Goal: Information Seeking & Learning: Learn about a topic

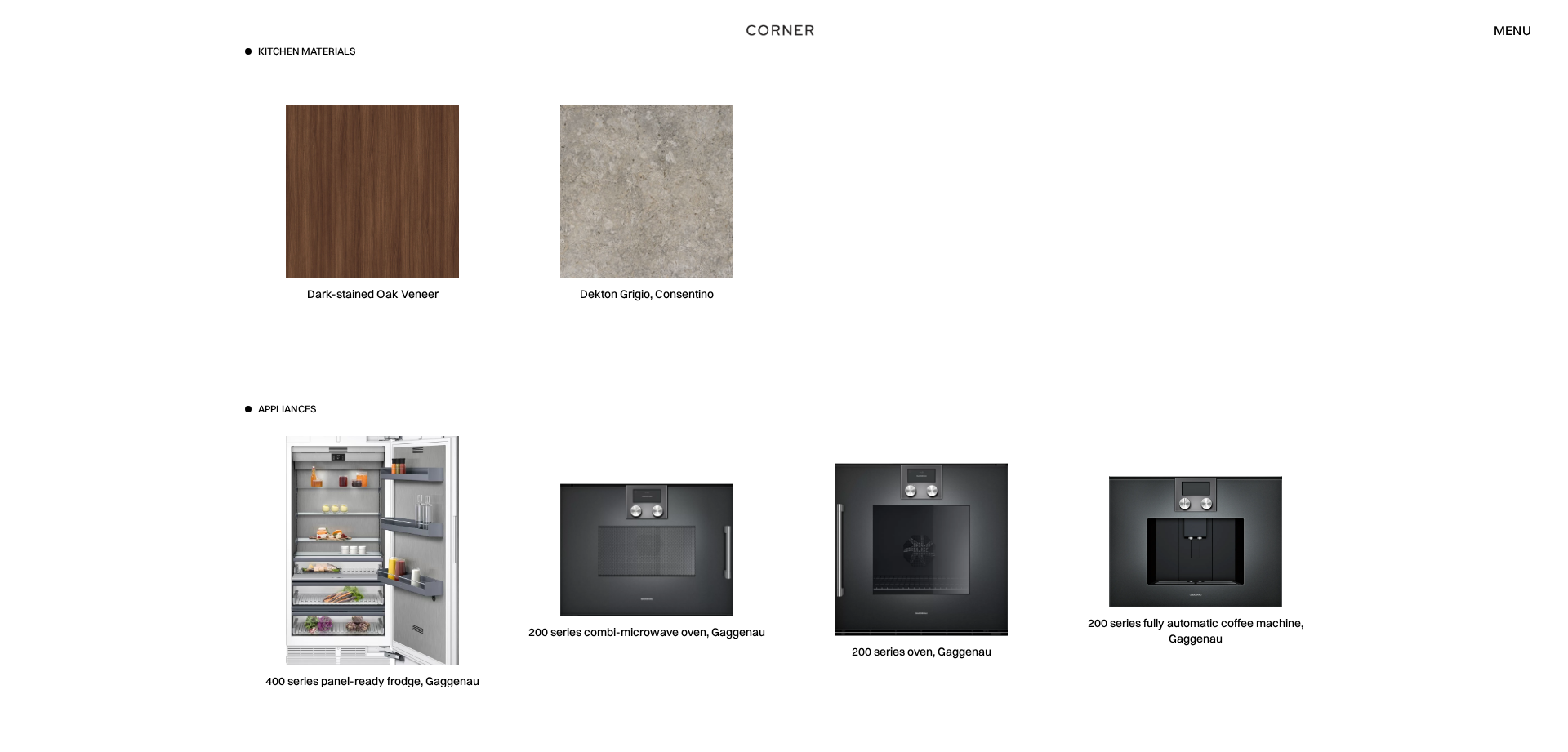
scroll to position [4767, 0]
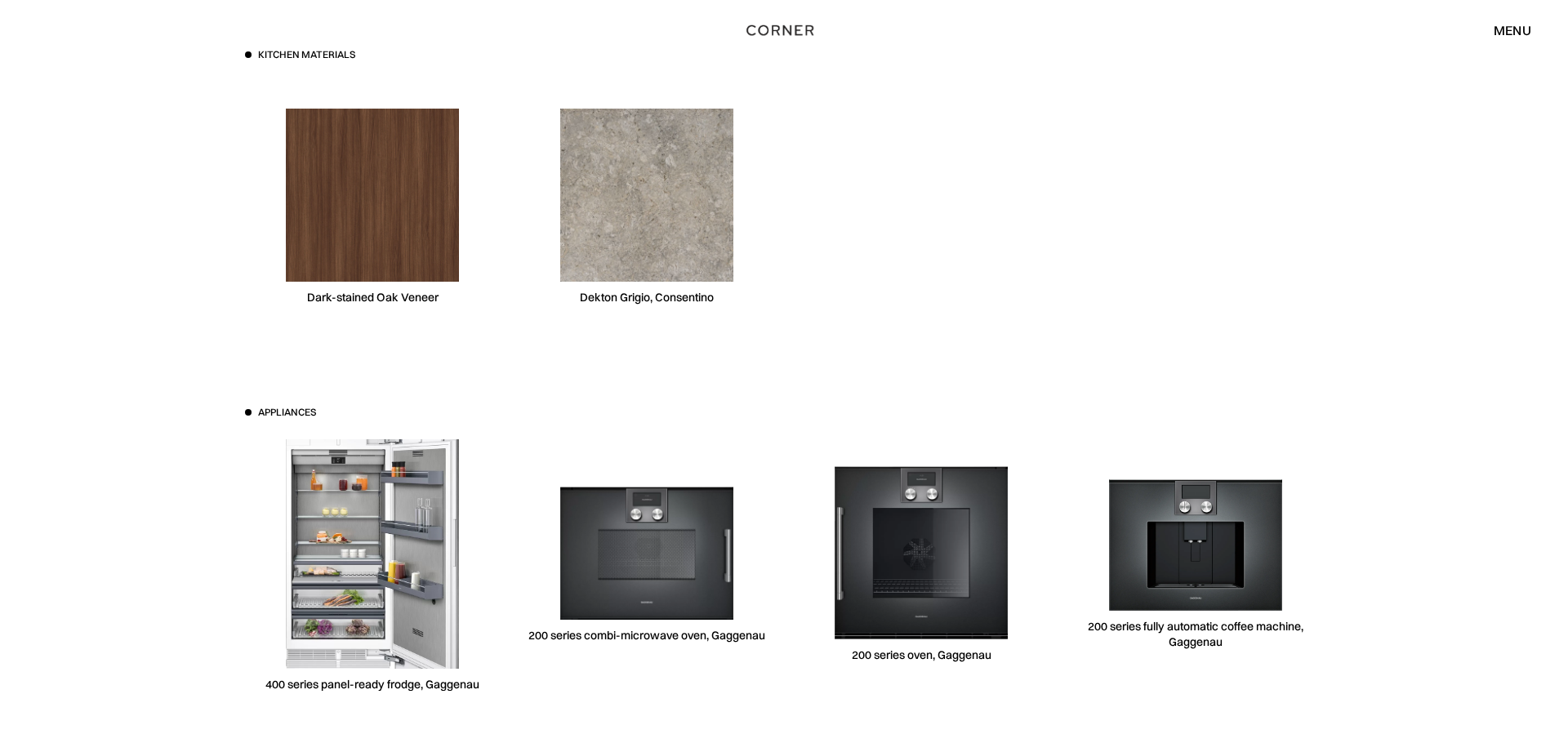
click at [654, 292] on div "Dekton Grigio, Consentino" at bounding box center [646, 298] width 134 height 15
click at [653, 292] on div "Dekton Grigio, Consentino" at bounding box center [646, 298] width 134 height 15
copy div "Dekton Grigio, Consentino"
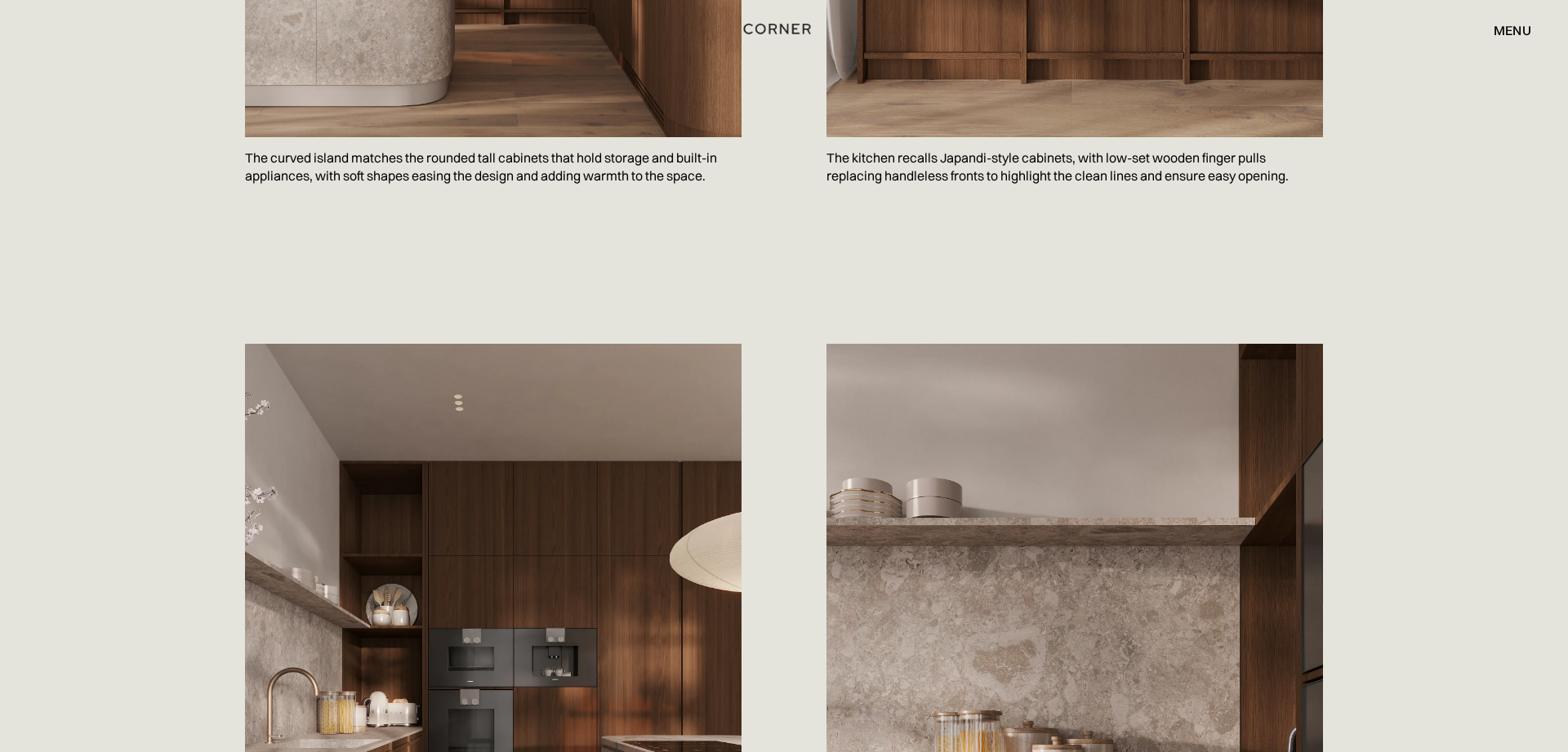
scroll to position [1371, 0]
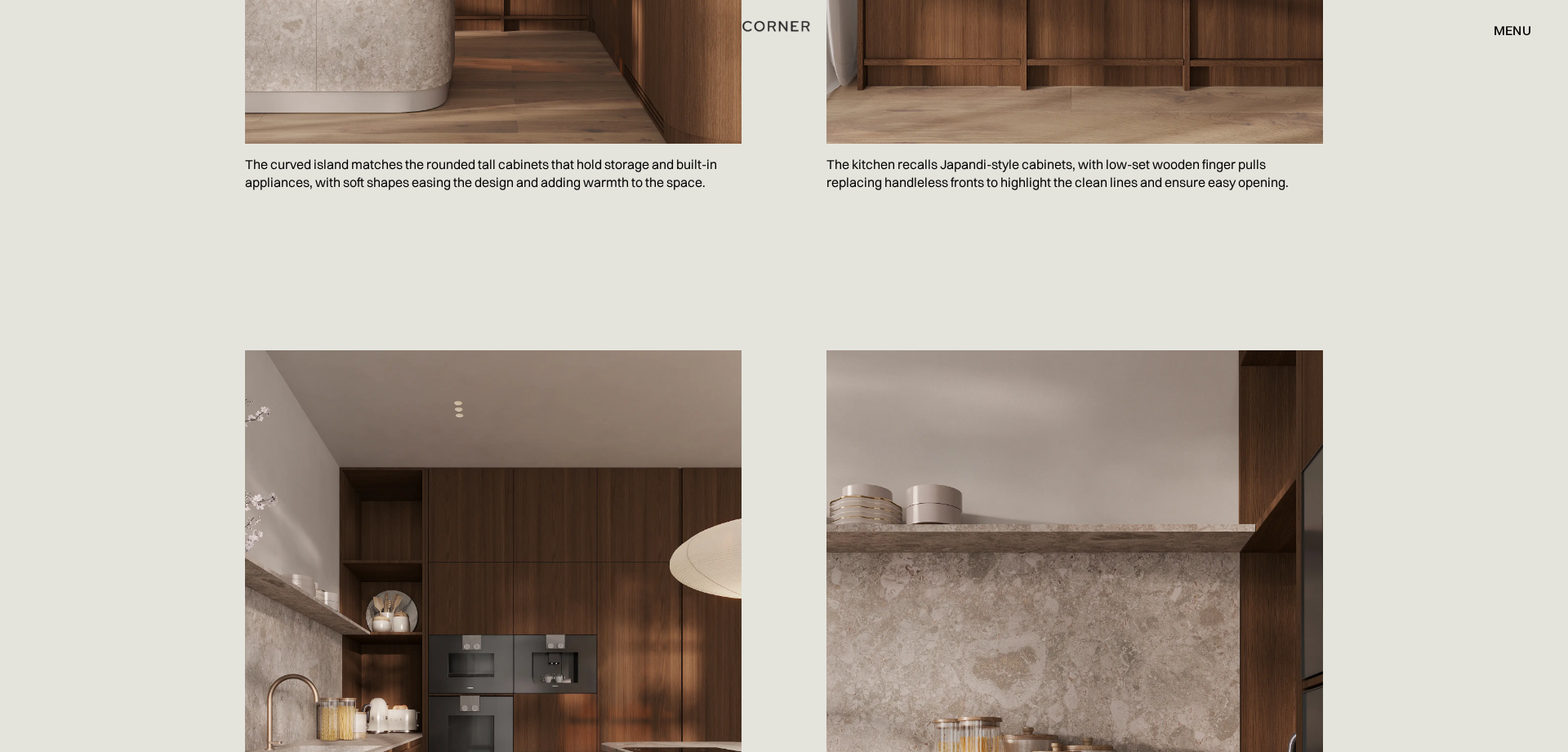
click at [769, 23] on img "home" at bounding box center [775, 25] width 67 height 21
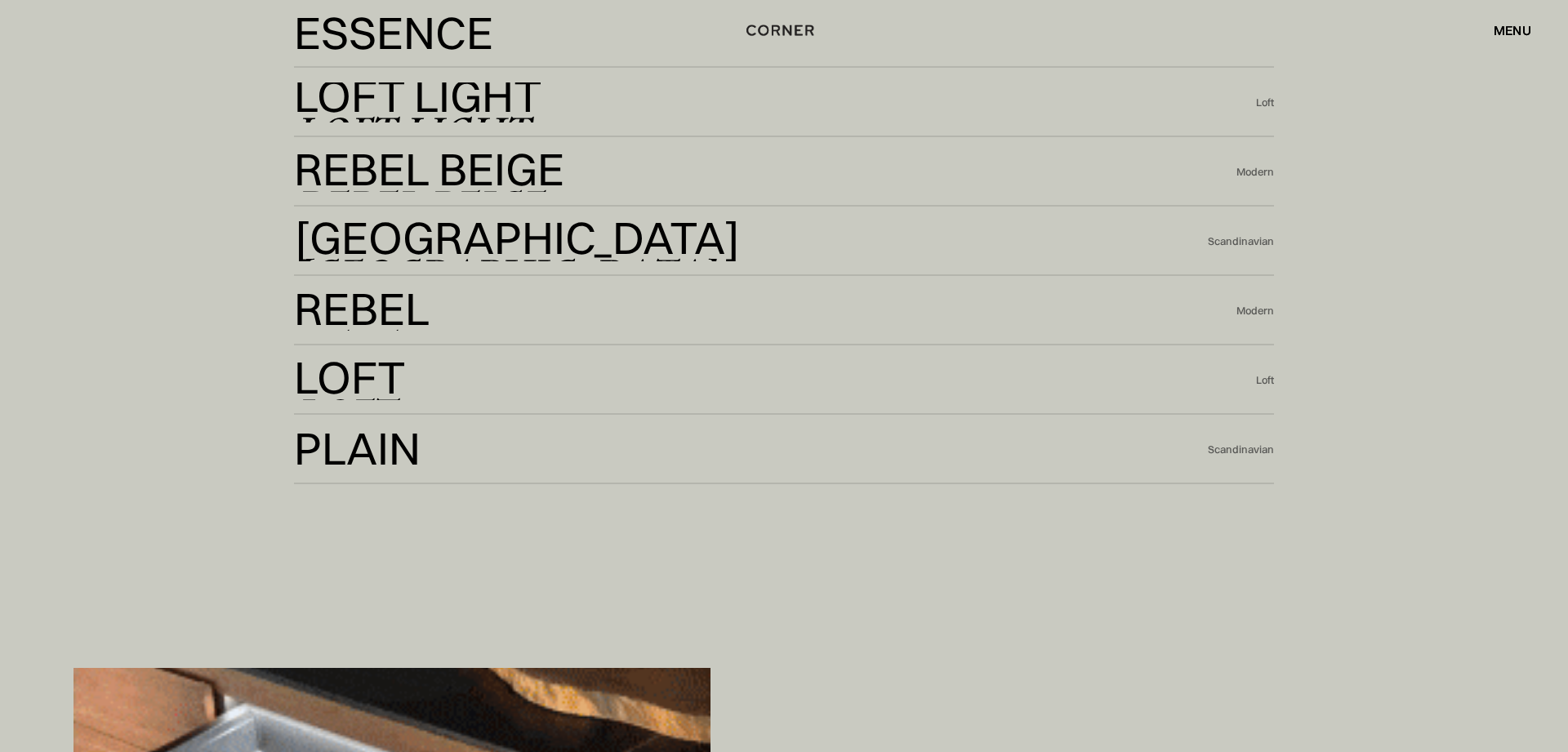
scroll to position [4201, 0]
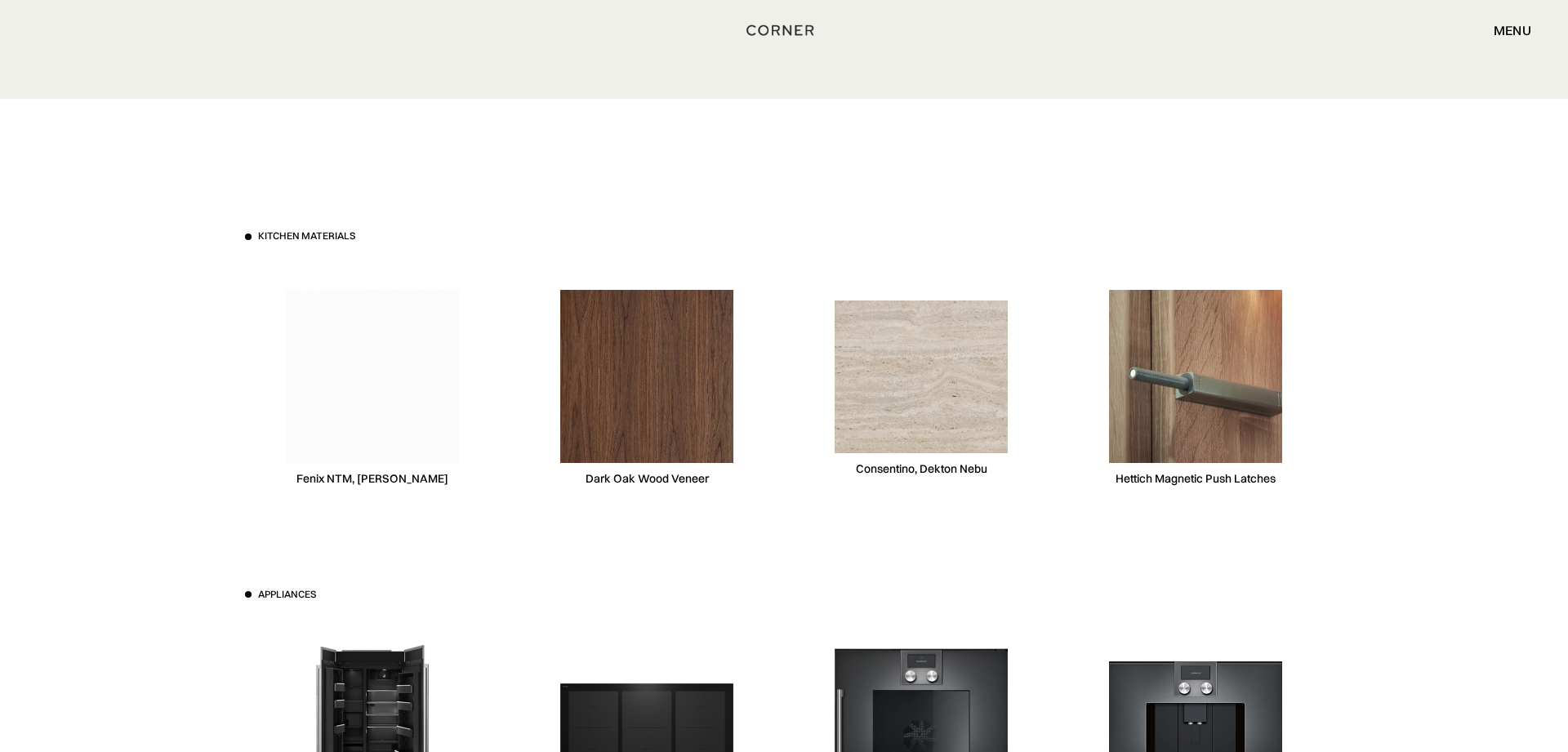
scroll to position [4830, 0]
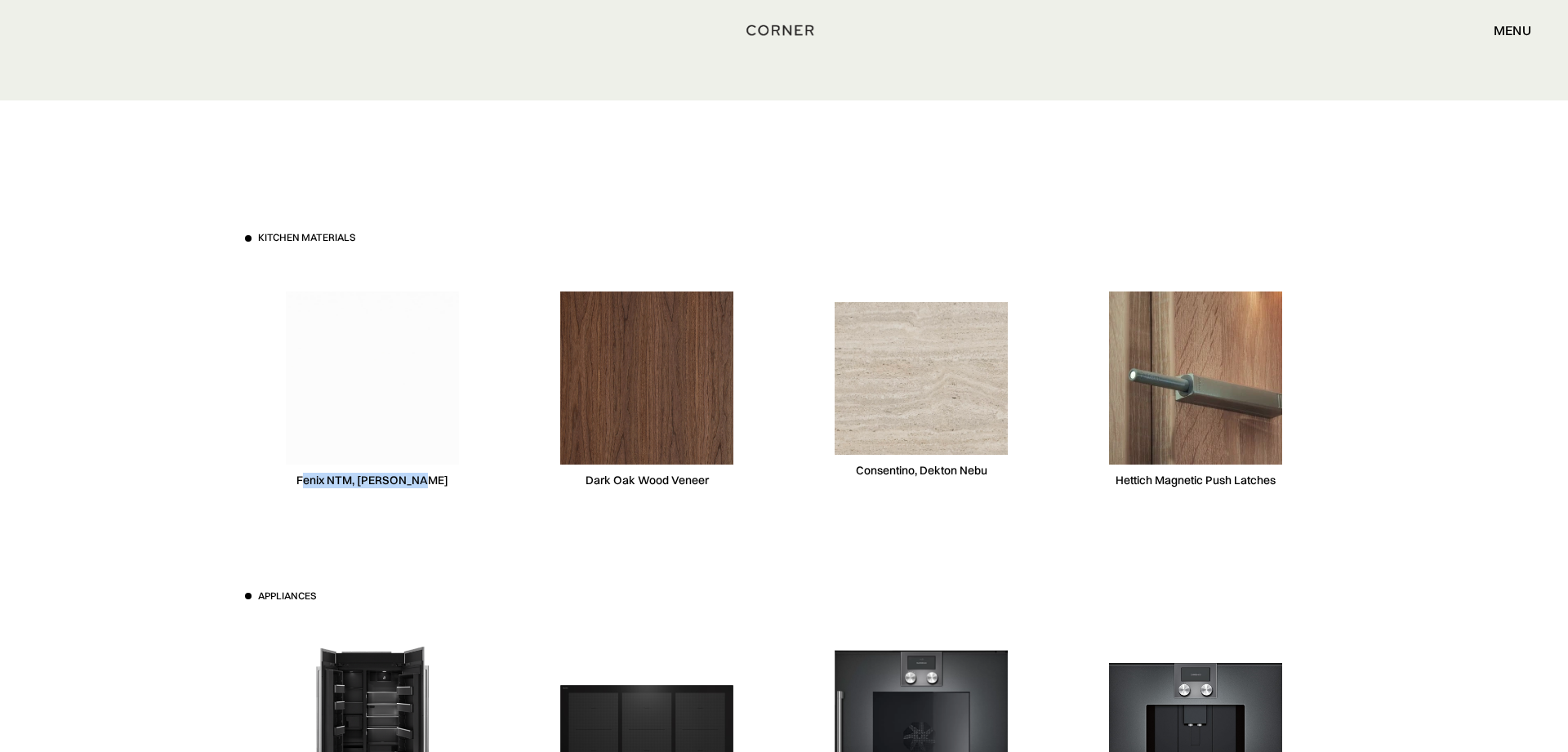
drag, startPoint x: 445, startPoint y: 475, endPoint x: 317, endPoint y: 476, distance: 128.0
click at [317, 476] on div "Fenix NTM, [PERSON_NAME]" at bounding box center [372, 390] width 255 height 251
drag, startPoint x: 313, startPoint y: 475, endPoint x: 434, endPoint y: 472, distance: 121.0
click at [434, 472] on div "Fenix NTM, [PERSON_NAME]" at bounding box center [372, 390] width 255 height 251
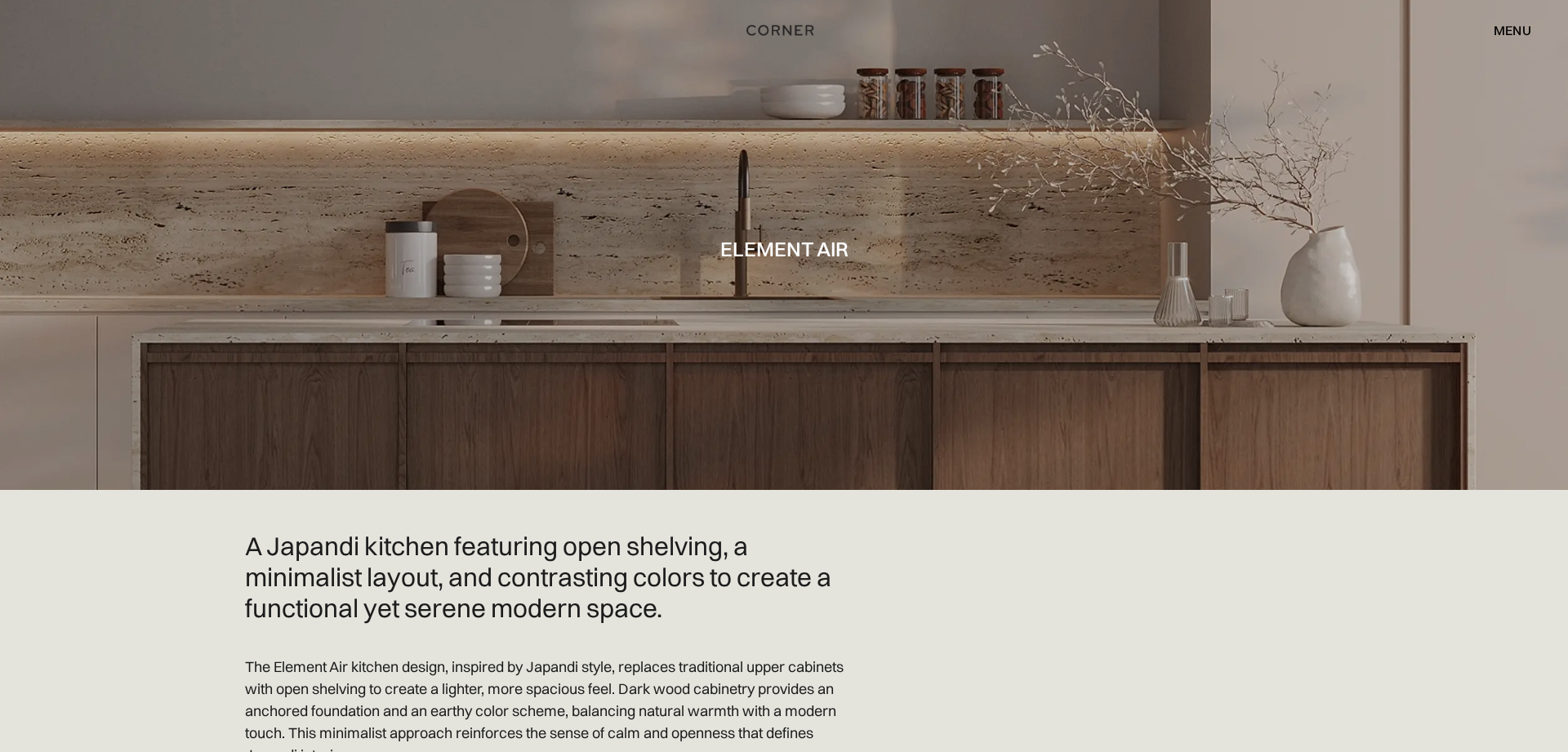
scroll to position [0, 0]
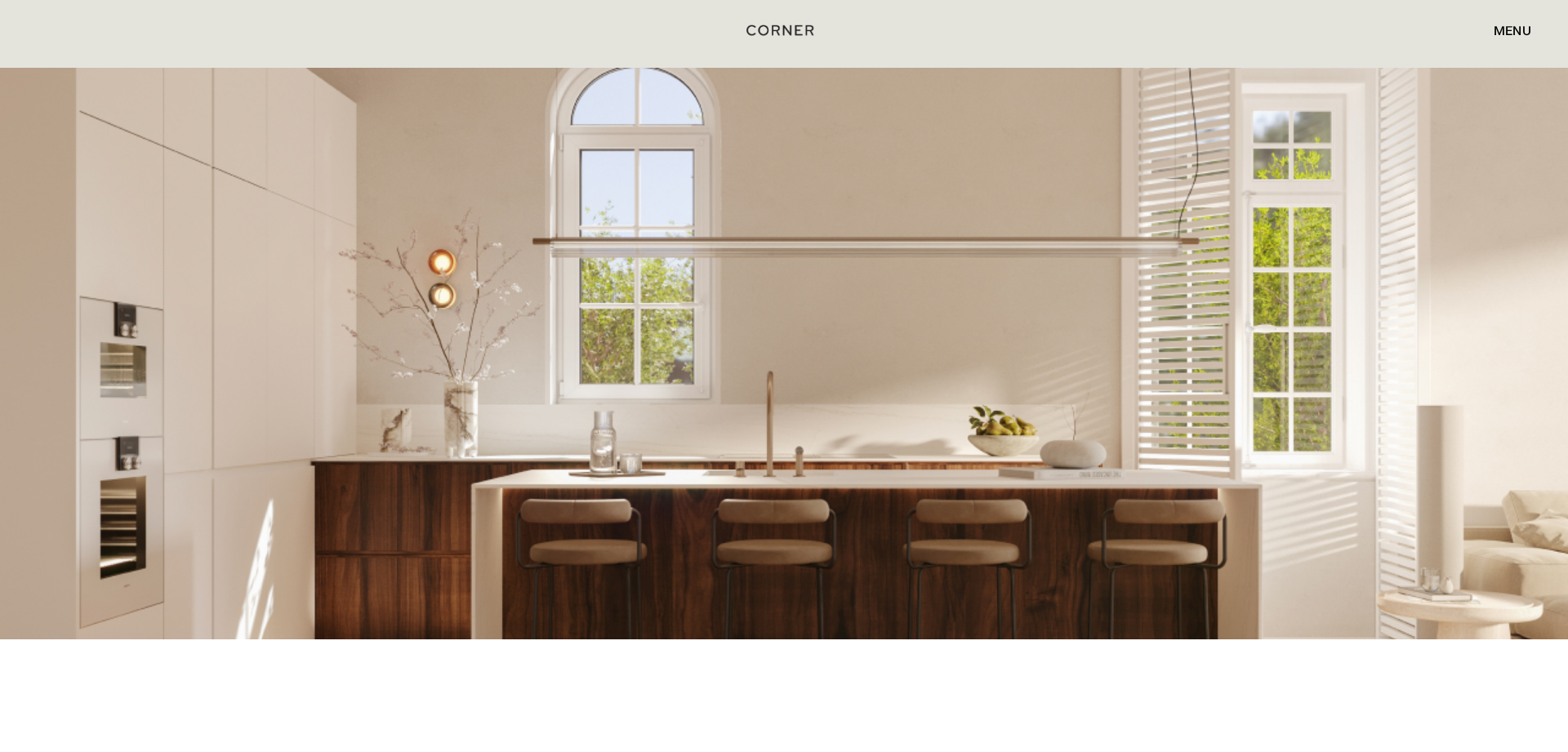
scroll to position [3236, 0]
